Goal: Task Accomplishment & Management: Complete application form

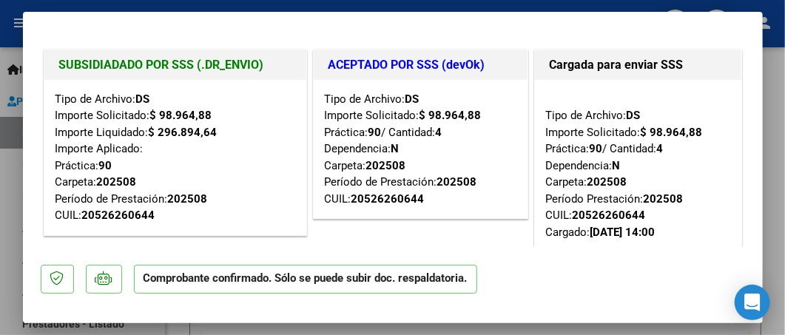
click at [776, 77] on div at bounding box center [392, 167] width 785 height 335
type input "$ 0,00"
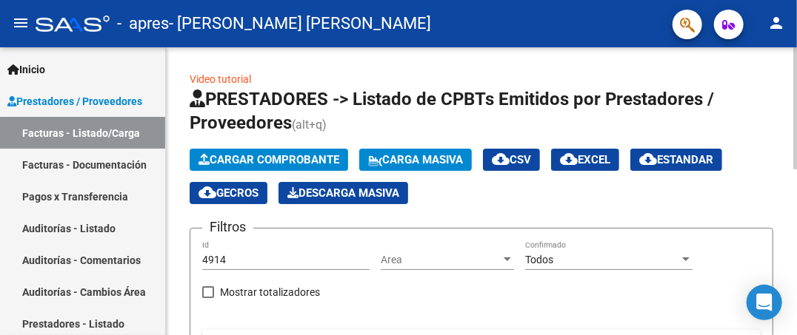
click at [271, 160] on span "Cargar Comprobante" at bounding box center [268, 159] width 141 height 13
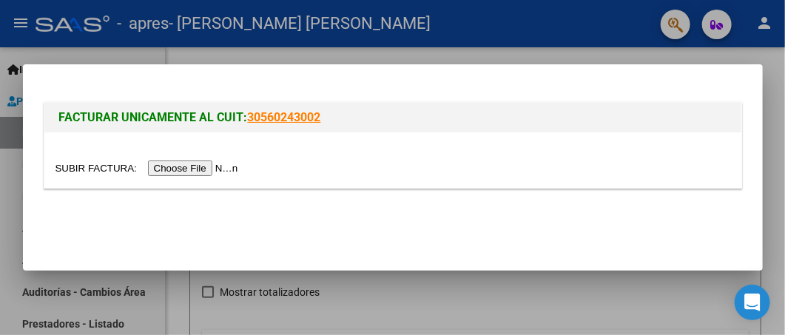
click at [214, 171] on input "file" at bounding box center [149, 169] width 187 height 16
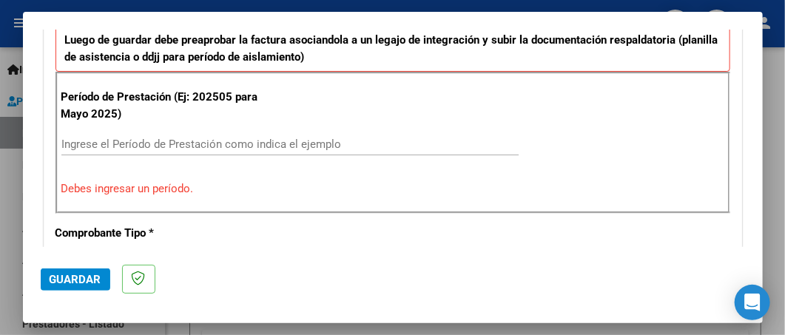
scroll to position [421, 0]
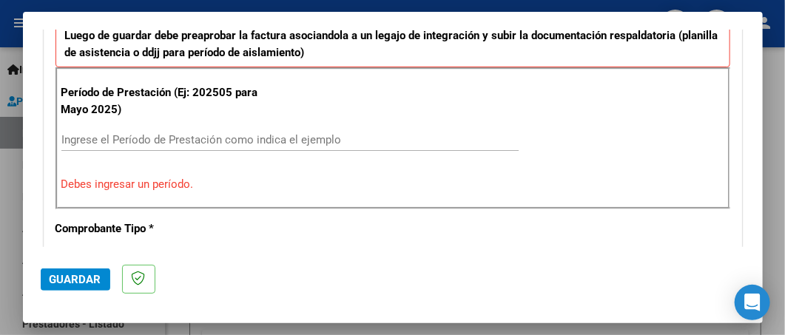
click at [235, 135] on input "Ingrese el Período de Prestación como indica el ejemplo" at bounding box center [290, 139] width 458 height 13
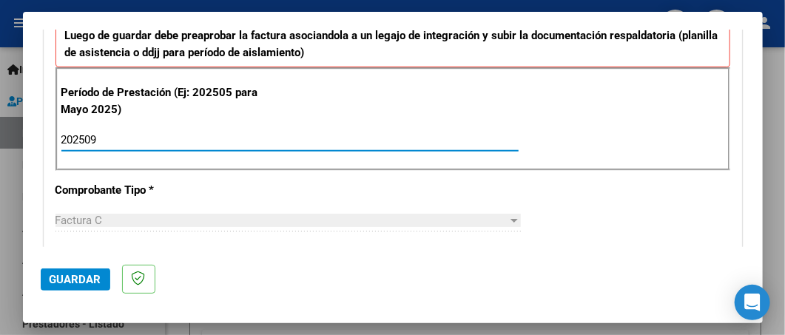
type input "202509"
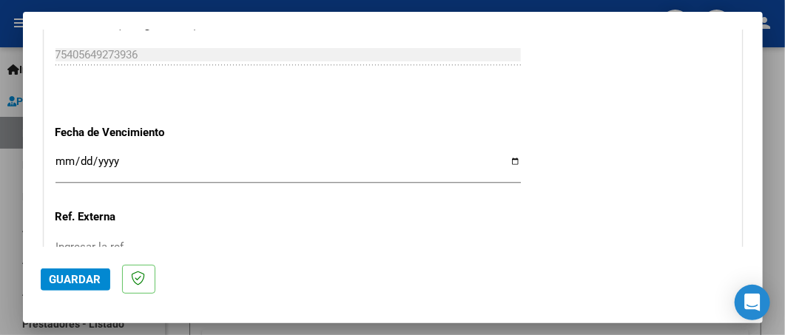
scroll to position [987, 0]
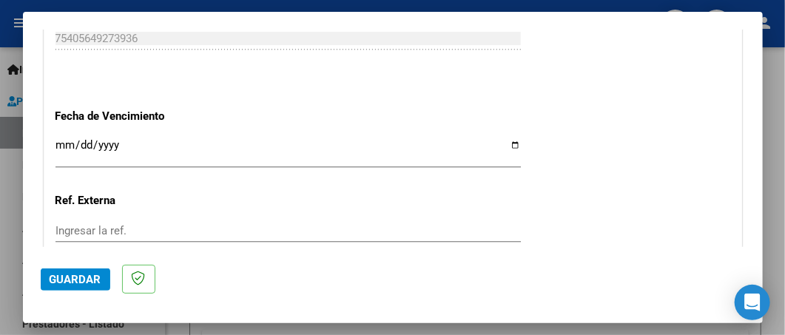
click at [504, 146] on input "Ingresar la fecha" at bounding box center [289, 151] width 466 height 24
type input "[DATE]"
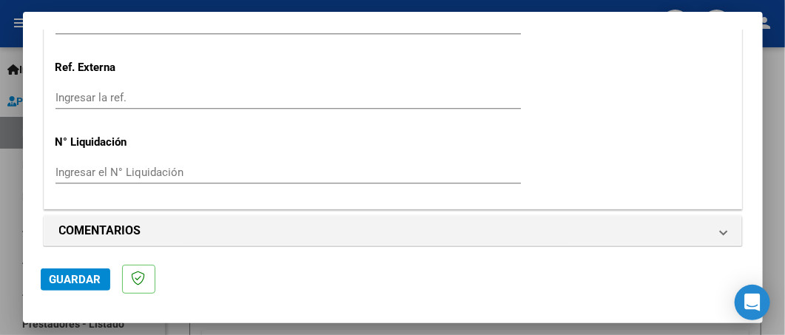
scroll to position [1127, 0]
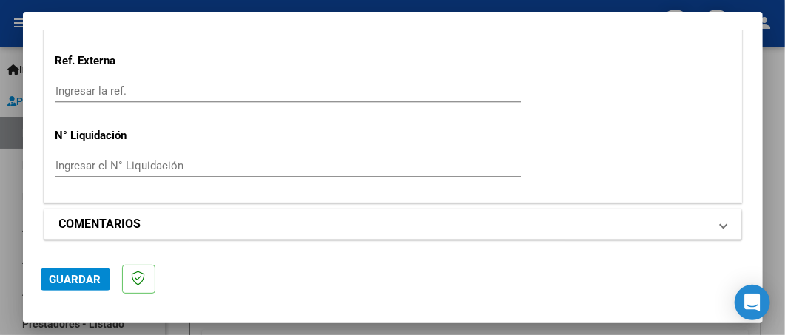
click at [708, 223] on span "COMENTARIOS" at bounding box center [390, 224] width 662 height 18
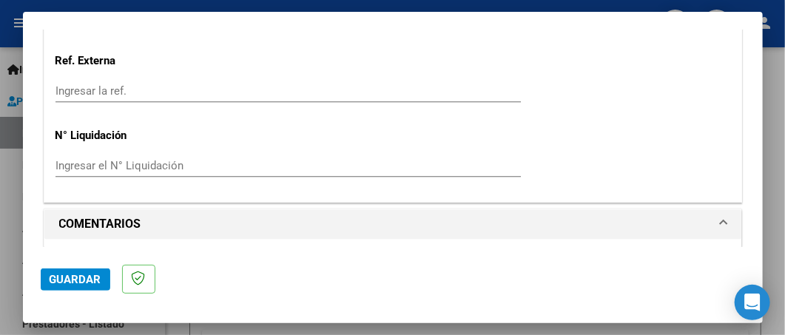
scroll to position [1269, 0]
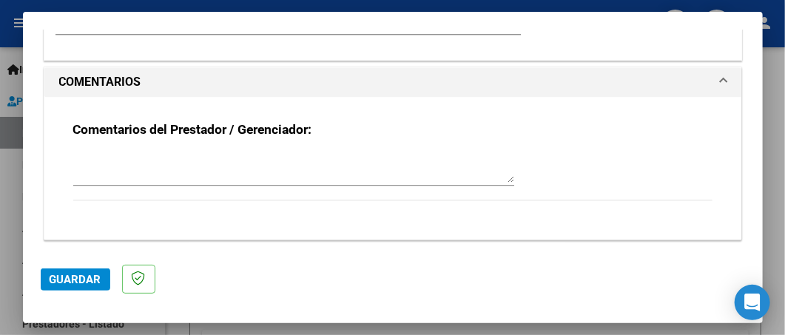
click at [56, 283] on span "Guardar" at bounding box center [76, 279] width 52 height 13
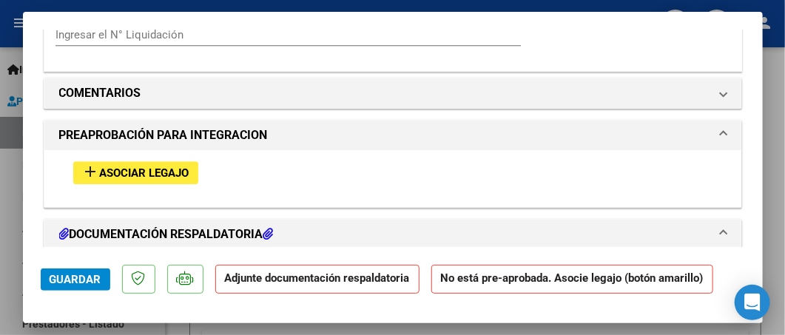
scroll to position [1253, 0]
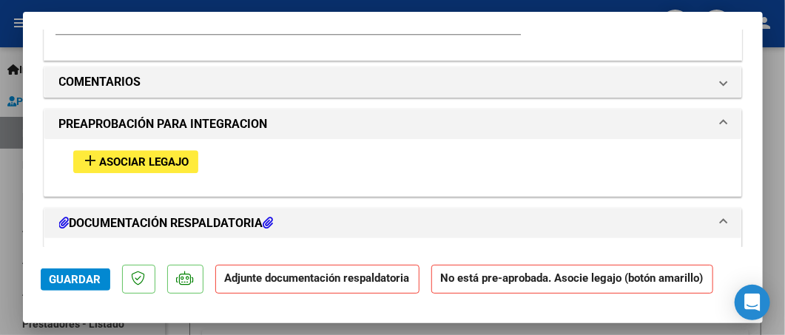
click at [126, 163] on span "Asociar Legajo" at bounding box center [145, 161] width 90 height 13
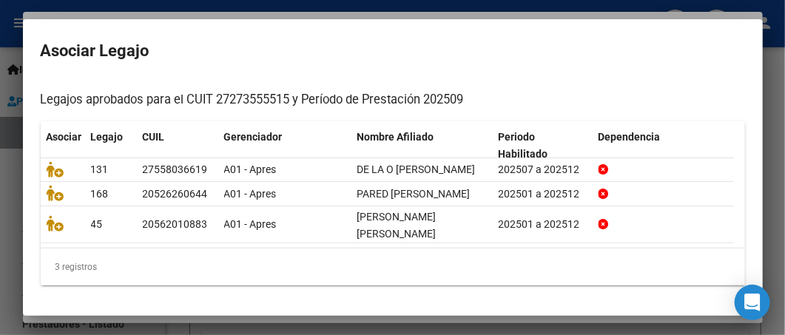
scroll to position [131, 0]
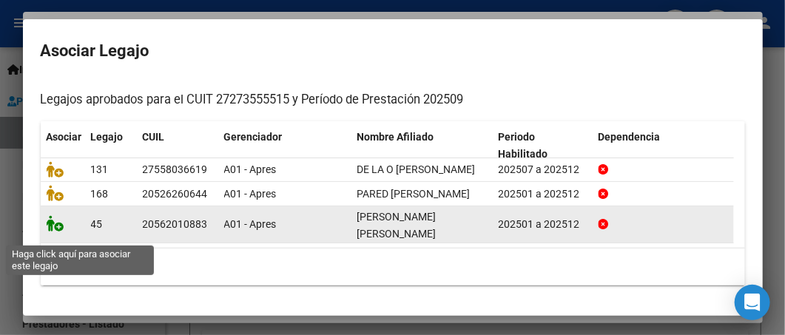
click at [56, 232] on icon at bounding box center [56, 223] width 18 height 16
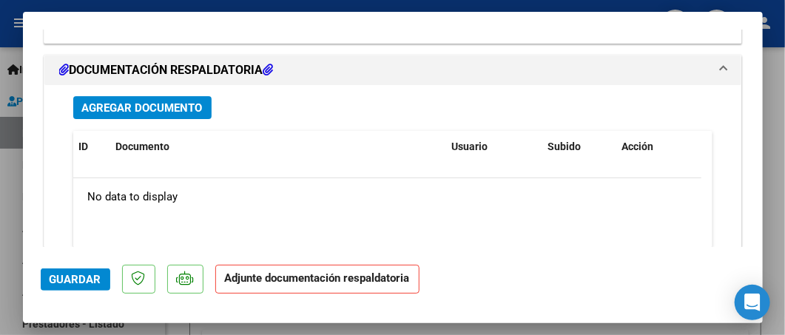
scroll to position [1563, 0]
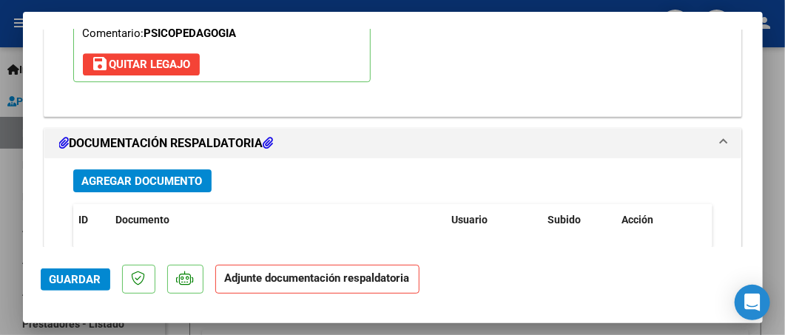
click at [153, 176] on span "Agregar Documento" at bounding box center [142, 181] width 121 height 13
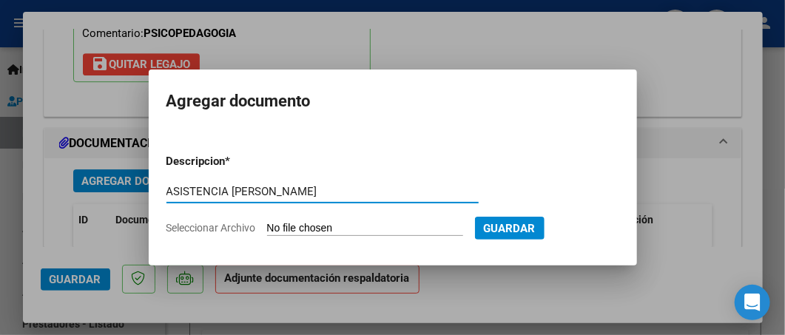
type input "ASISTENCIA [PERSON_NAME]"
click at [289, 228] on input "Seleccionar Archivo" at bounding box center [365, 229] width 196 height 14
type input "C:\fakepath\1759929149591.jpg"
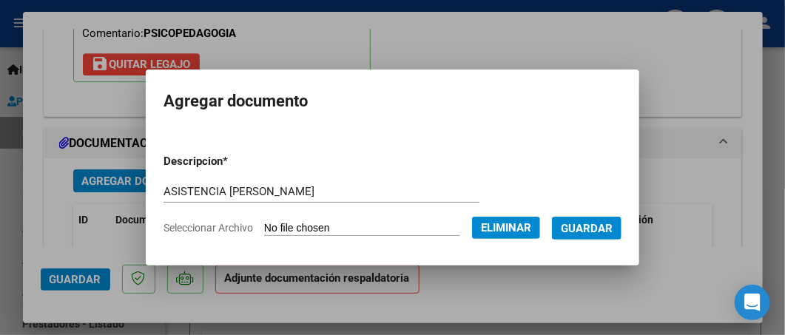
click at [584, 228] on span "Guardar" at bounding box center [587, 228] width 52 height 13
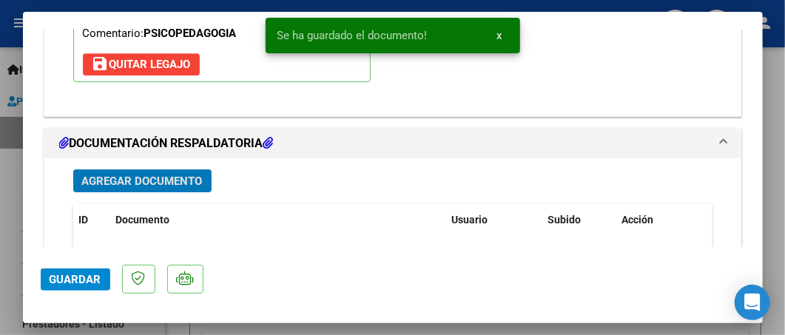
click at [50, 283] on span "Guardar" at bounding box center [76, 279] width 52 height 13
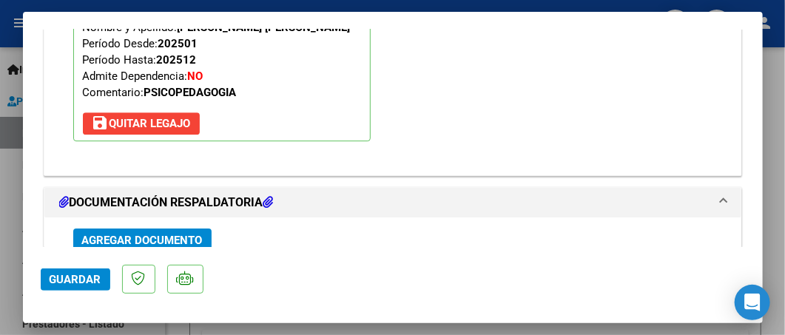
scroll to position [1784, 0]
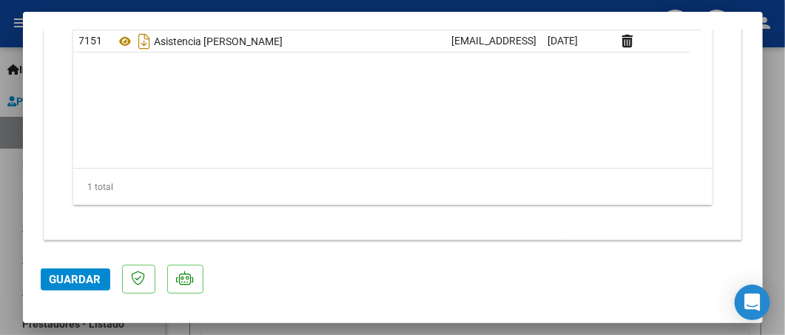
click at [776, 159] on div at bounding box center [392, 167] width 785 height 335
type input "$ 0,00"
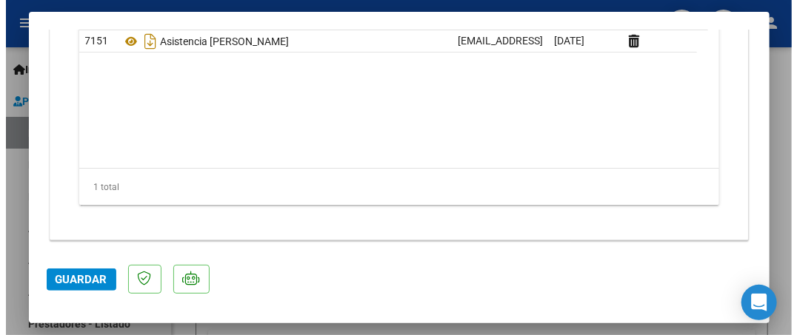
scroll to position [1606, 0]
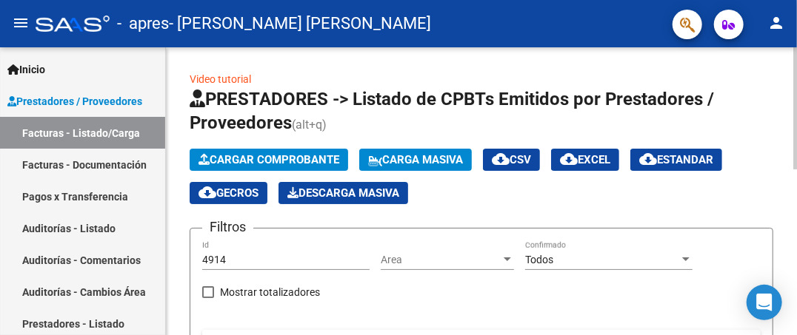
click at [293, 158] on span "Cargar Comprobante" at bounding box center [268, 159] width 141 height 13
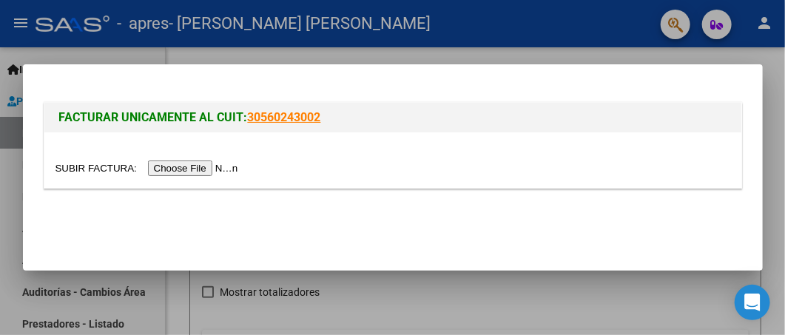
click at [396, 56] on div at bounding box center [392, 167] width 785 height 335
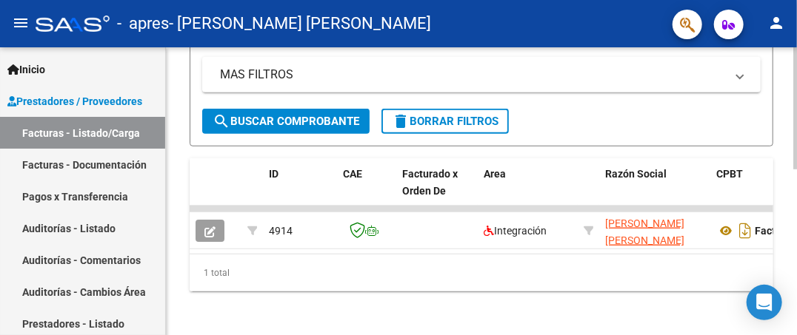
scroll to position [392, 0]
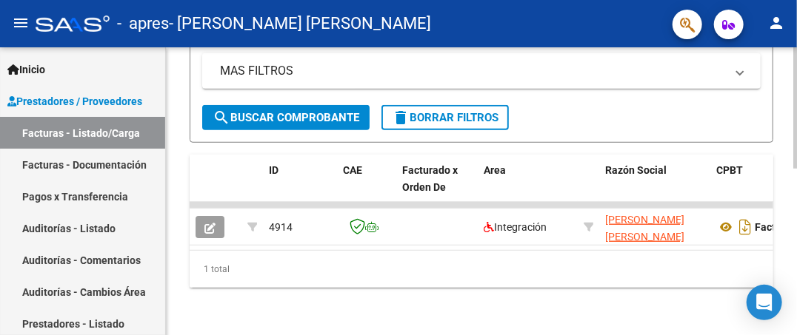
click at [785, 267] on div at bounding box center [795, 274] width 4 height 122
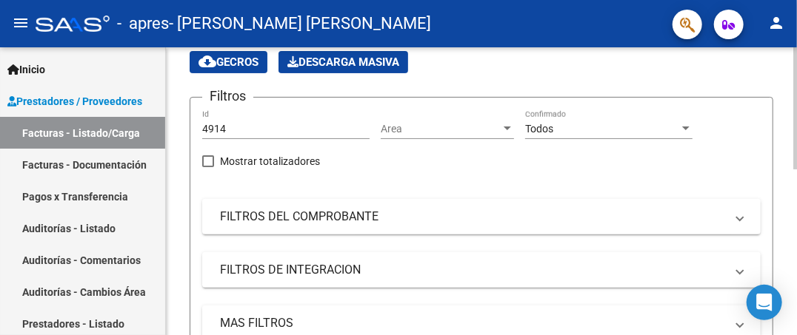
scroll to position [126, 0]
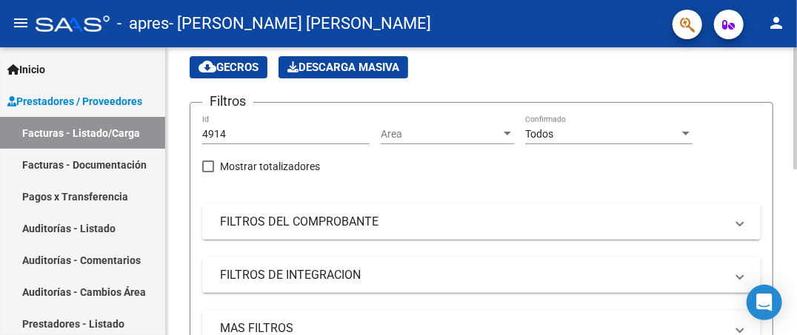
click at [785, 107] on div at bounding box center [795, 163] width 4 height 122
click at [785, 119] on div "Video tutorial PRESTADORES -> Listado de CPBTs Emitidos por Prestadores / Prove…" at bounding box center [483, 257] width 634 height 671
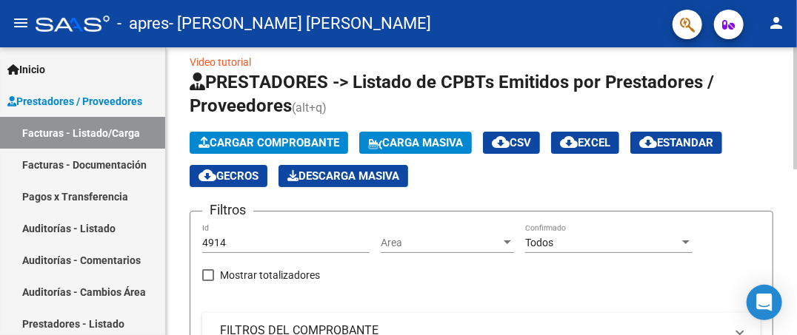
scroll to position [0, 0]
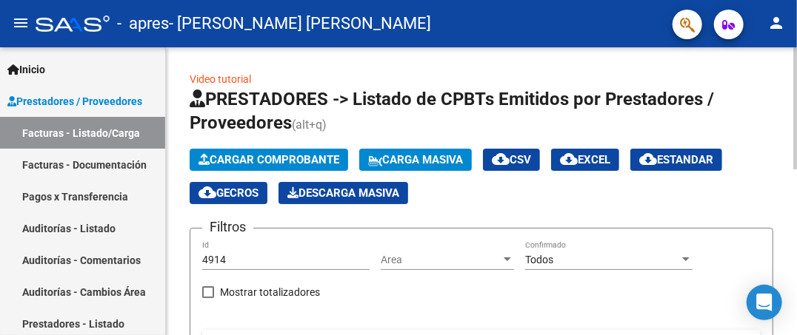
click at [785, 61] on div at bounding box center [795, 108] width 4 height 122
click at [304, 160] on span "Cargar Comprobante" at bounding box center [268, 159] width 141 height 13
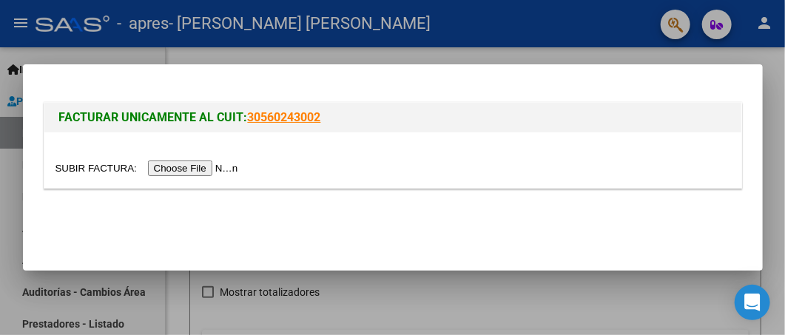
click at [194, 162] on input "file" at bounding box center [149, 169] width 187 height 16
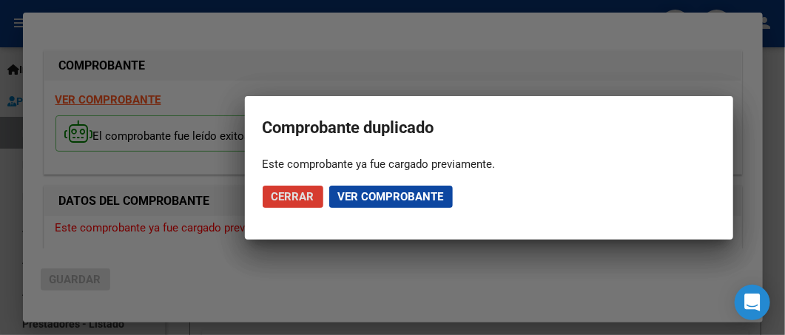
click at [358, 198] on span "Ver comprobante" at bounding box center [391, 196] width 106 height 13
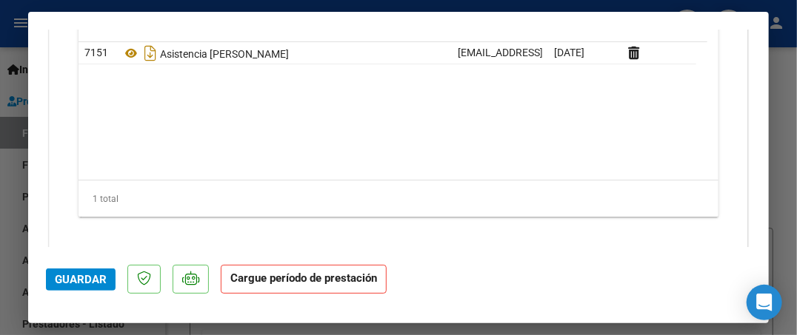
scroll to position [1467, 0]
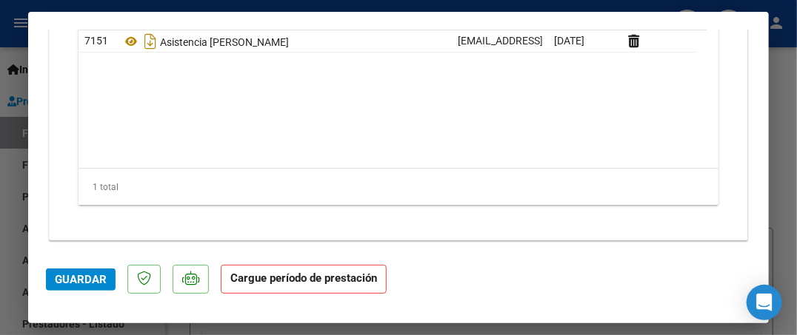
click at [73, 281] on span "Guardar" at bounding box center [81, 279] width 52 height 13
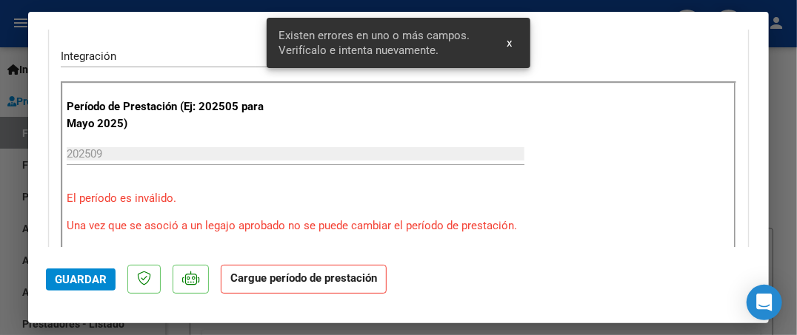
scroll to position [334, 0]
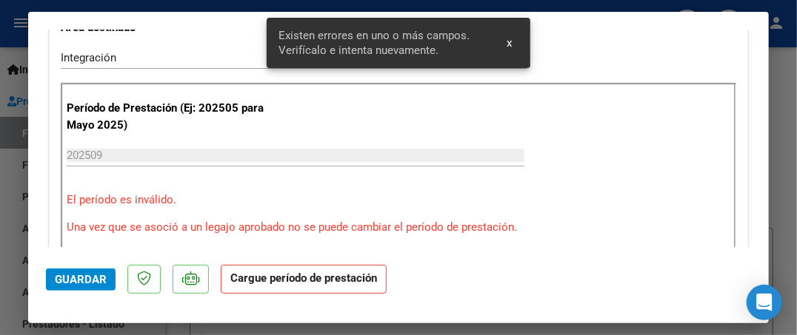
click at [145, 149] on input "202509" at bounding box center [296, 155] width 458 height 13
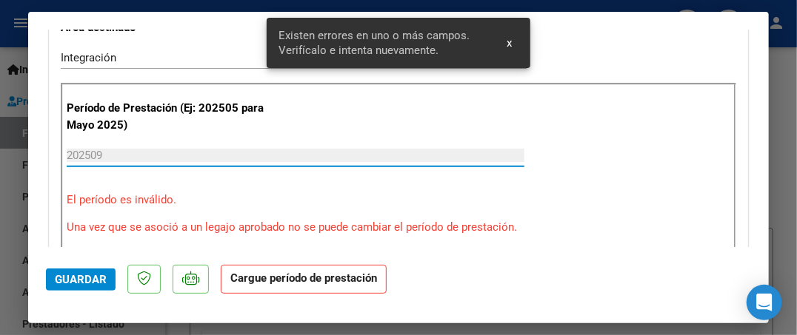
click at [113, 153] on input "202509" at bounding box center [296, 155] width 458 height 13
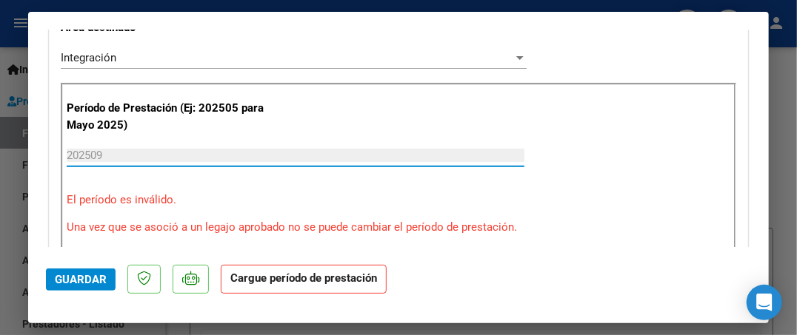
click at [487, 178] on div "202509 Ingrese el Período de Prestación como indica el ejemplo" at bounding box center [296, 162] width 458 height 36
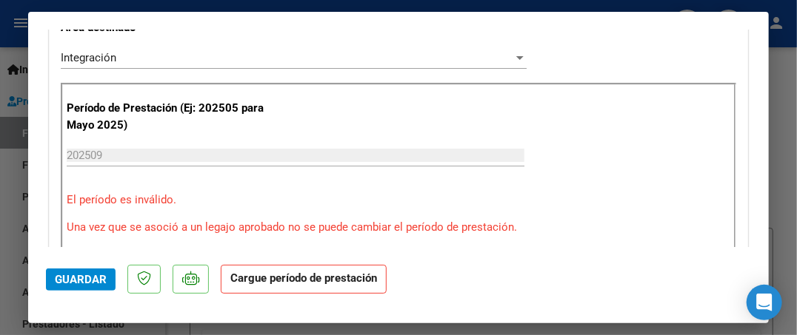
click at [392, 246] on div "Período de Prestación (Ej: 202505 para Mayo 2025) 202509 Ingrese el Período de …" at bounding box center [398, 168] width 675 height 170
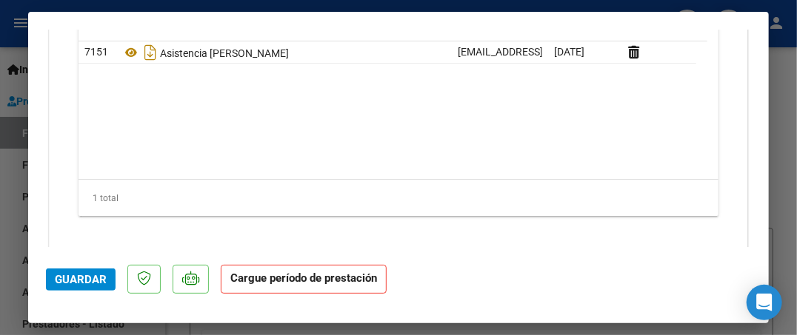
scroll to position [1467, 0]
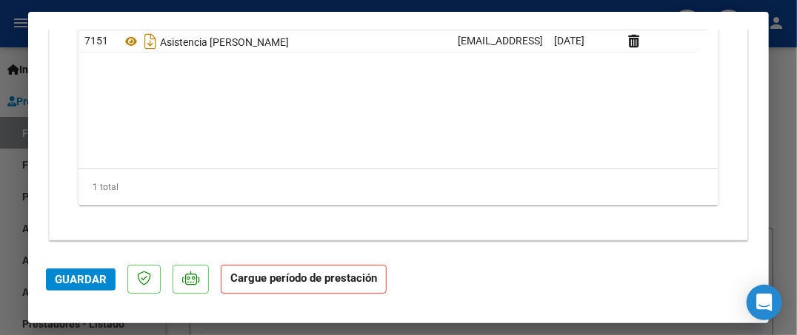
click at [76, 277] on span "Guardar" at bounding box center [81, 279] width 52 height 13
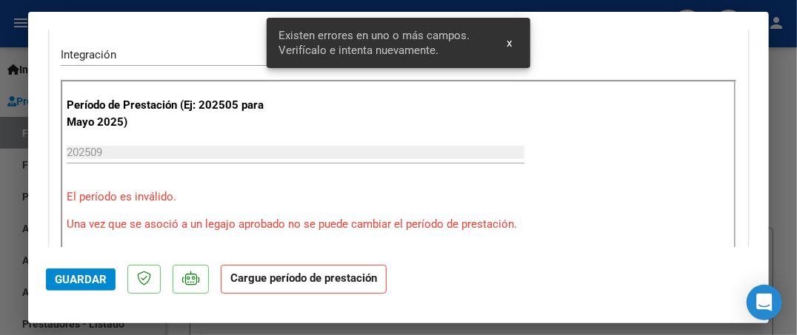
scroll to position [334, 0]
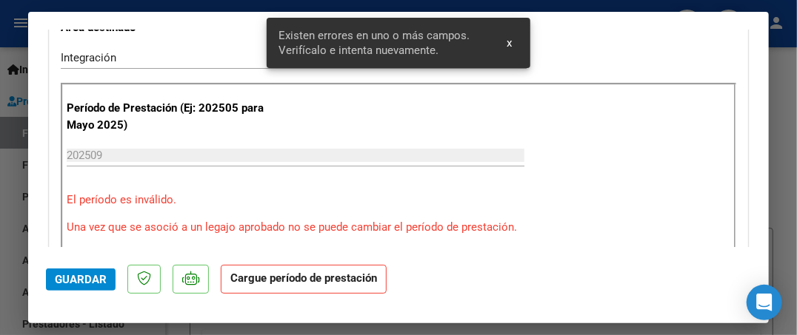
click at [512, 44] on button "x" at bounding box center [509, 43] width 29 height 27
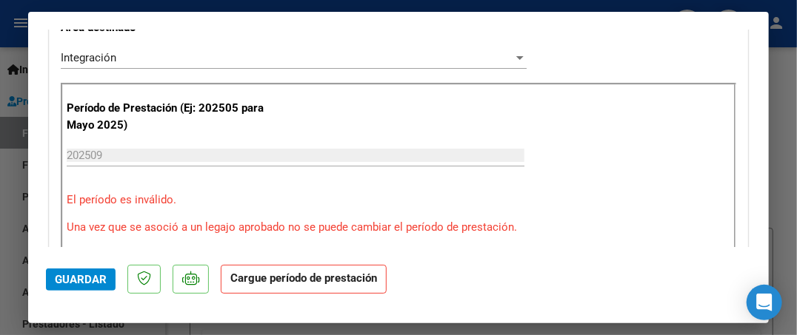
click at [447, 160] on input "202509" at bounding box center [296, 155] width 458 height 13
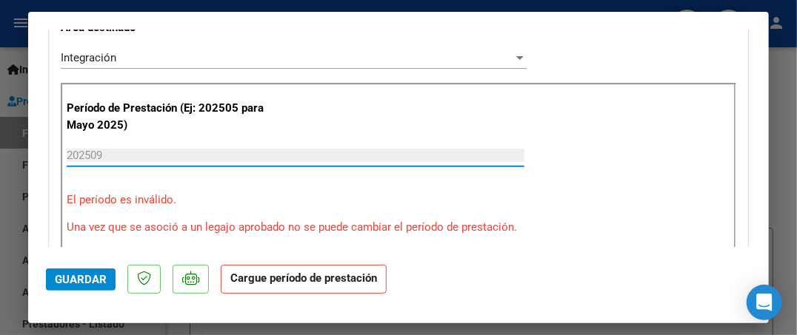
click at [778, 36] on div at bounding box center [398, 167] width 797 height 335
type input "$ 0,00"
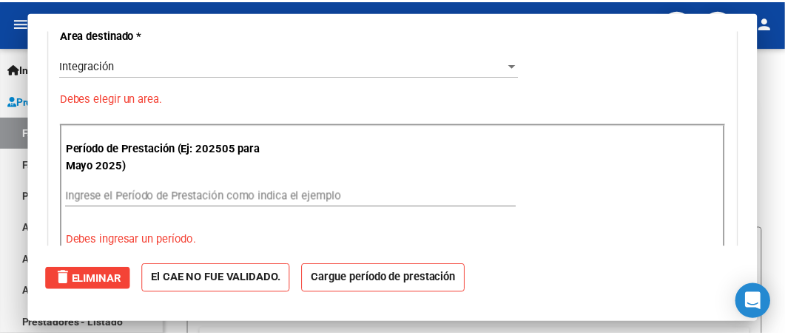
scroll to position [0, 0]
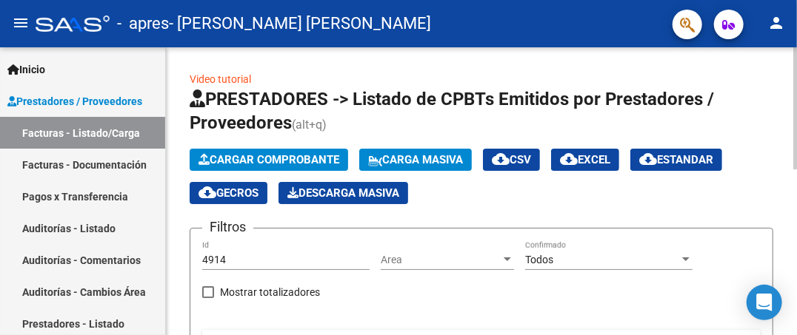
click at [238, 160] on span "Cargar Comprobante" at bounding box center [268, 159] width 141 height 13
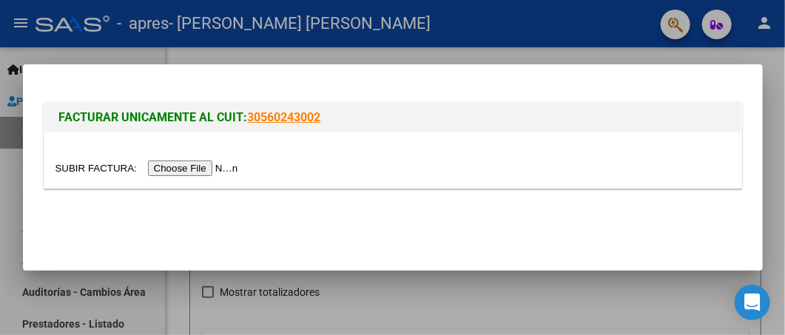
click at [214, 173] on input "file" at bounding box center [149, 169] width 187 height 16
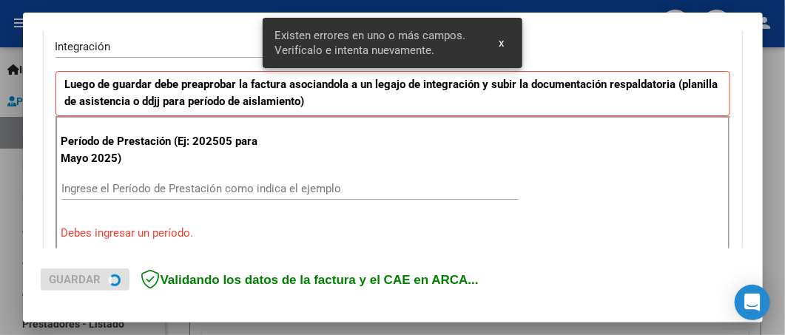
scroll to position [377, 0]
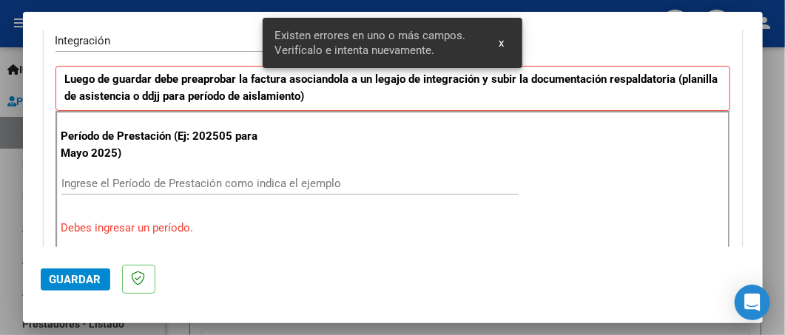
click at [172, 177] on input "Ingrese el Período de Prestación como indica el ejemplo" at bounding box center [290, 183] width 458 height 13
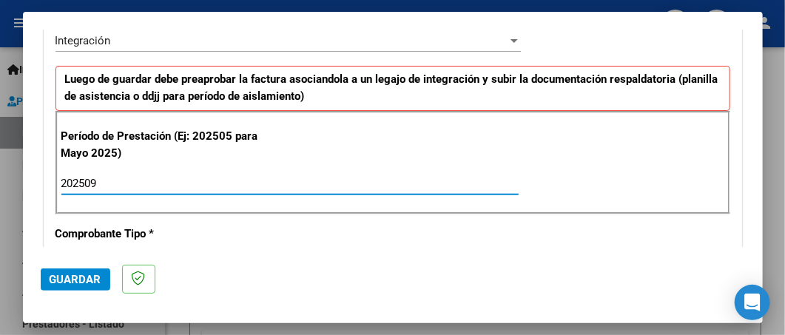
type input "202509"
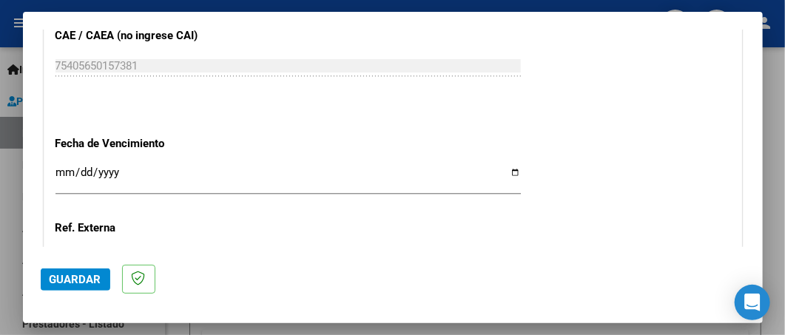
scroll to position [968, 0]
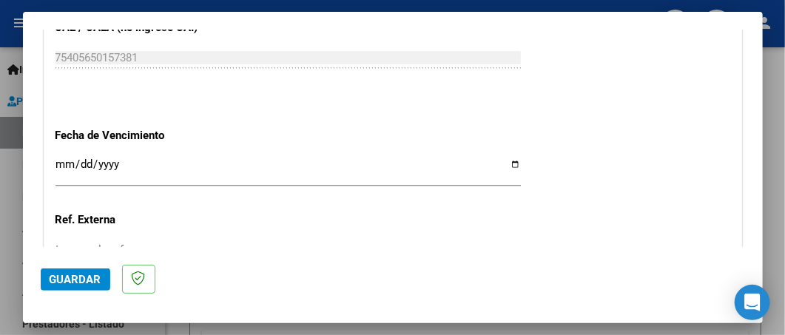
click at [504, 162] on input "Ingresar la fecha" at bounding box center [289, 170] width 466 height 24
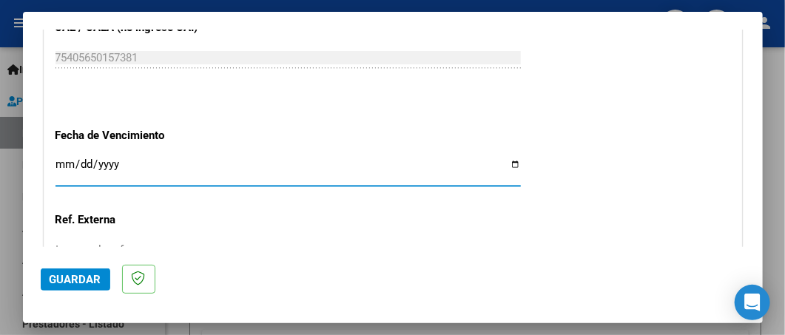
type input "[DATE]"
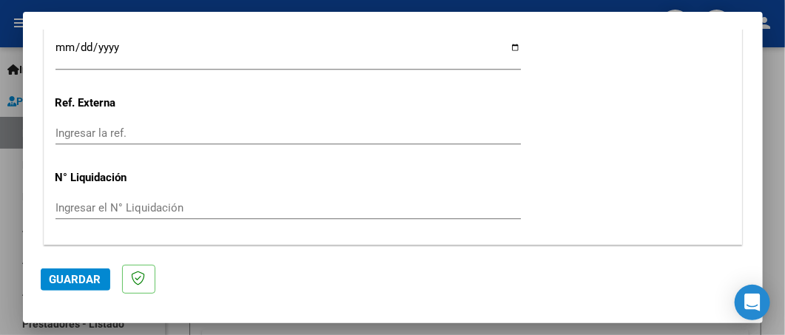
scroll to position [1127, 0]
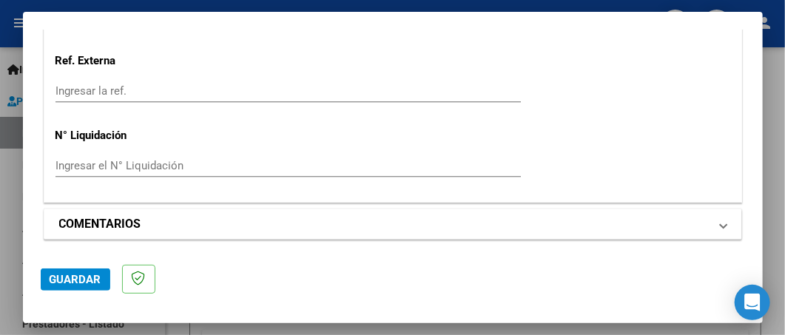
click at [657, 217] on mat-panel-title "COMENTARIOS" at bounding box center [384, 224] width 650 height 18
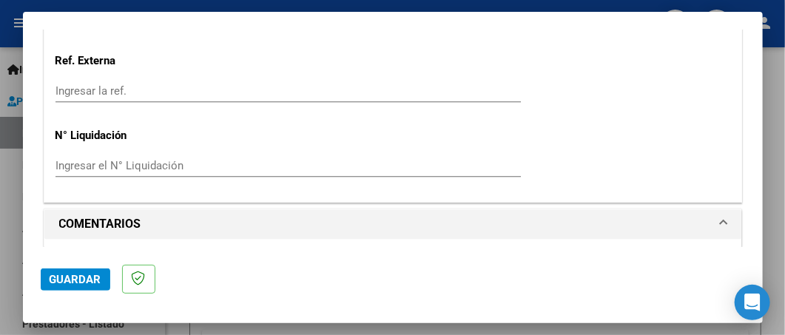
scroll to position [1269, 0]
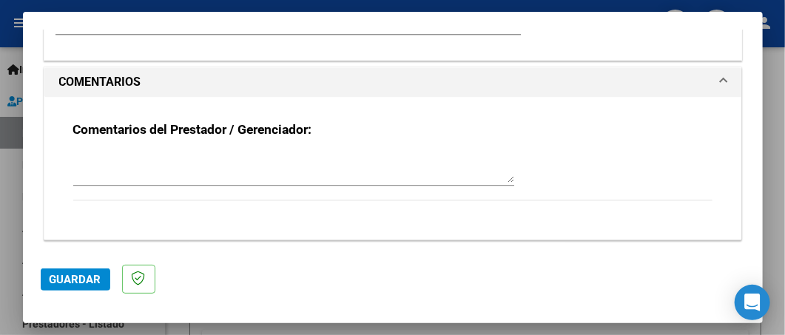
click at [61, 280] on span "Guardar" at bounding box center [76, 279] width 52 height 13
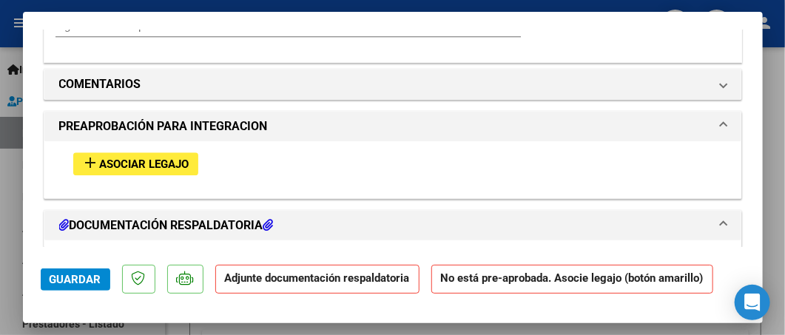
scroll to position [1256, 0]
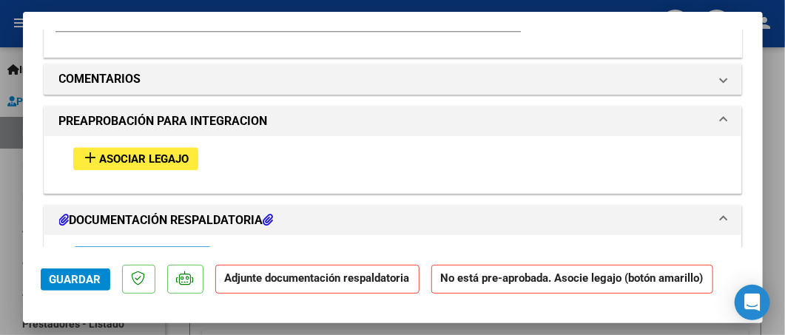
click at [110, 153] on span "Asociar Legajo" at bounding box center [145, 159] width 90 height 13
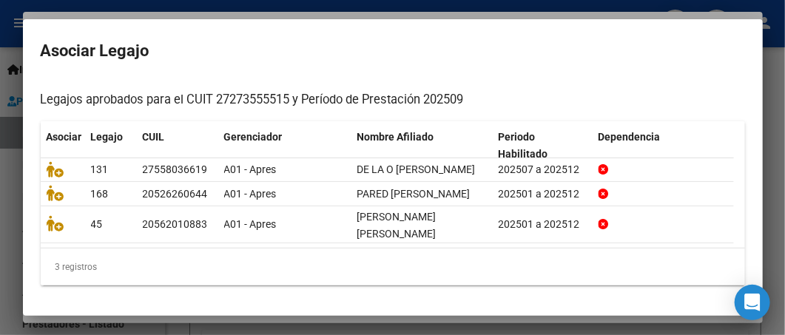
scroll to position [134, 0]
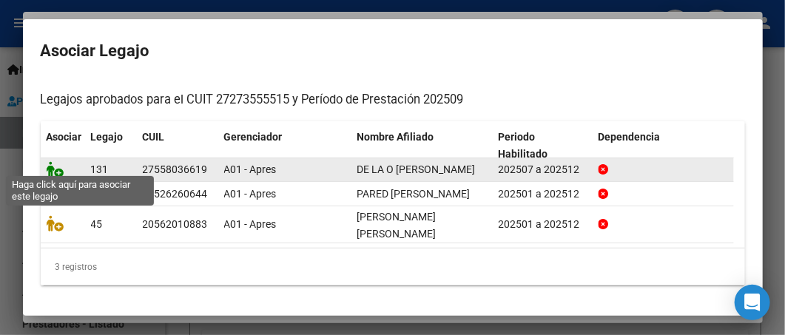
click at [61, 167] on icon at bounding box center [56, 169] width 18 height 16
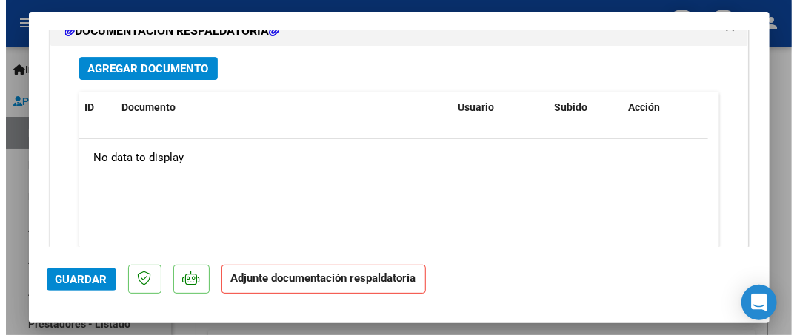
scroll to position [1688, 0]
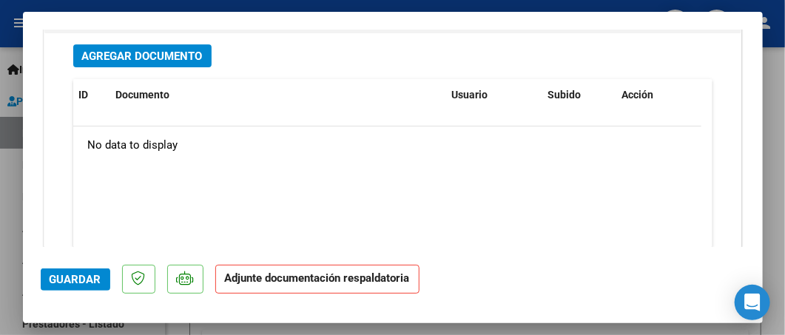
click at [115, 50] on span "Agregar Documento" at bounding box center [142, 56] width 121 height 13
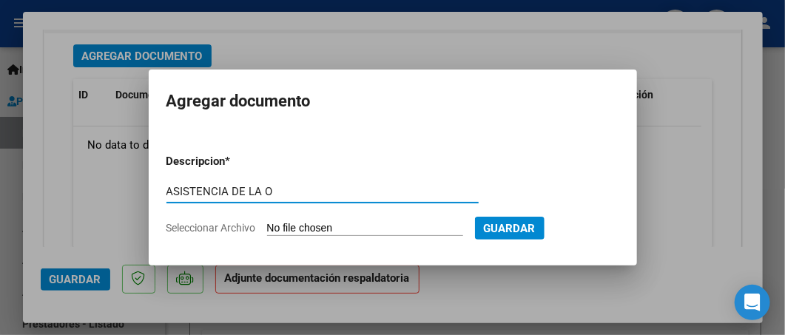
type input "ASISTENCIA DE LA O"
click at [297, 226] on input "Seleccionar Archivo" at bounding box center [365, 229] width 196 height 14
type input "C:\fakepath\ASIST DE LA O.jpg"
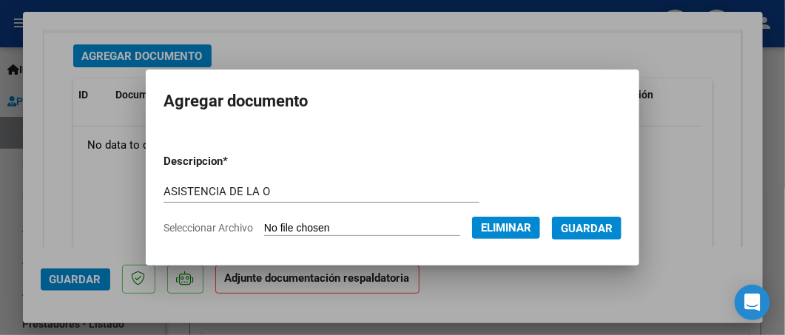
click at [599, 228] on span "Guardar" at bounding box center [587, 228] width 52 height 13
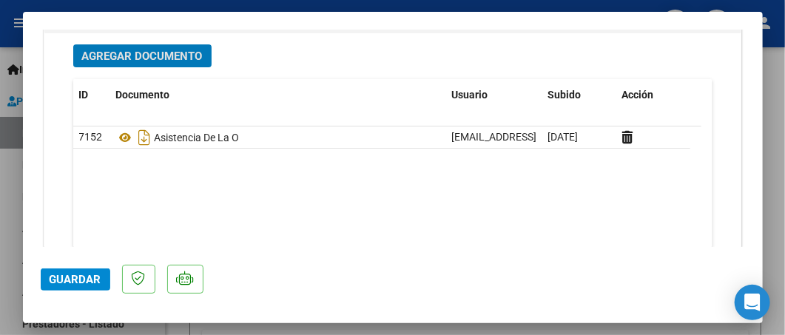
click at [774, 120] on div at bounding box center [392, 167] width 785 height 335
type input "$ 0,00"
